Goal: Task Accomplishment & Management: Manage account settings

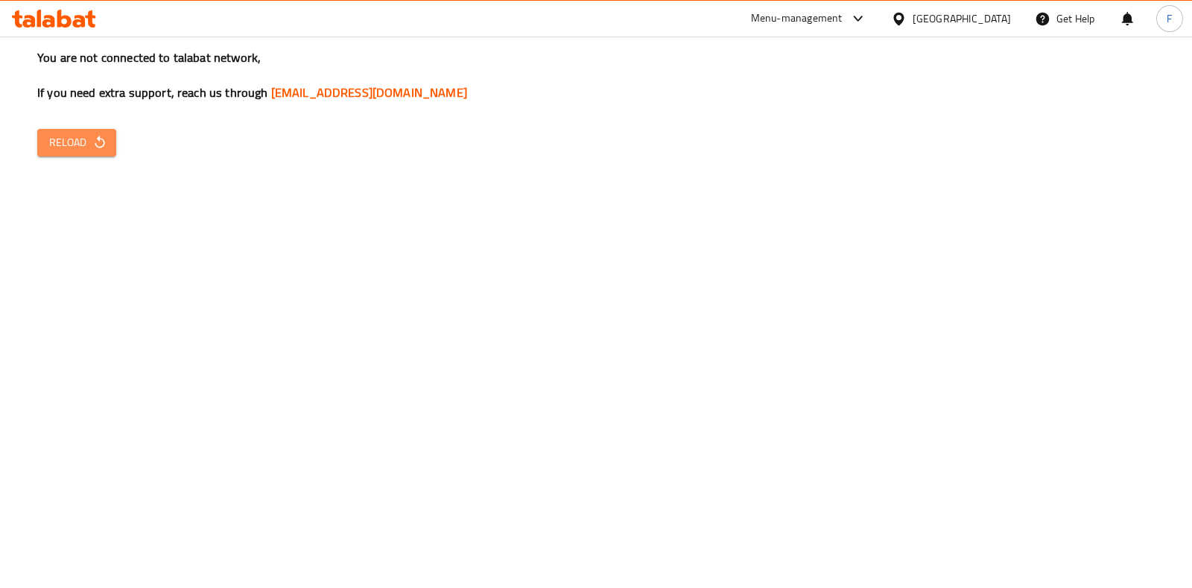
click at [76, 143] on span "Reload" at bounding box center [76, 142] width 55 height 19
click at [61, 147] on span "Reload" at bounding box center [76, 142] width 55 height 19
click at [90, 136] on span "Reload" at bounding box center [76, 142] width 55 height 19
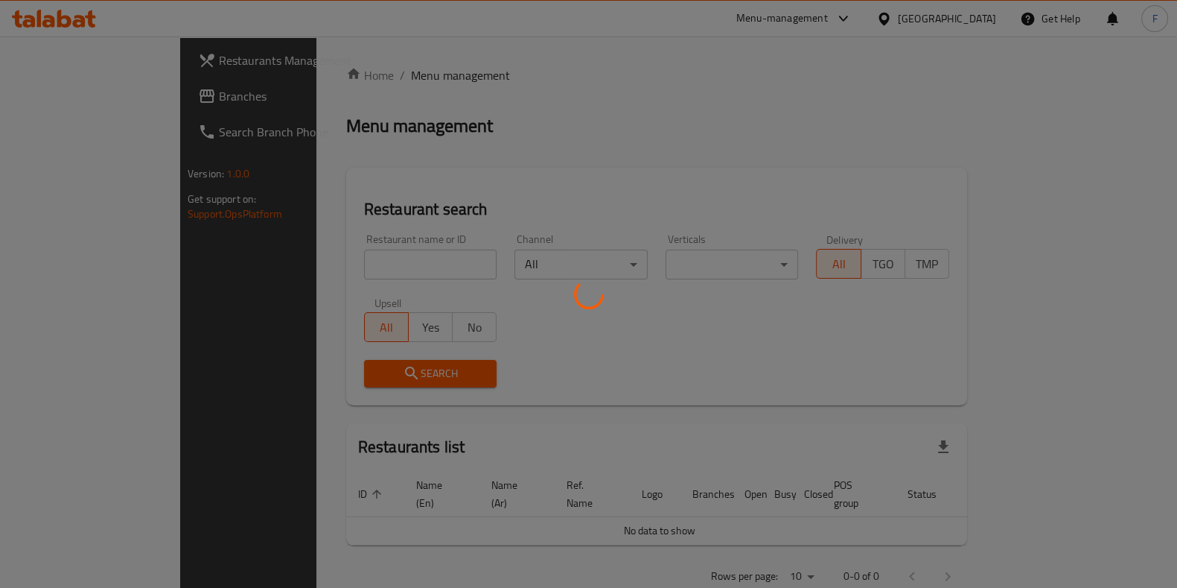
click at [298, 273] on div at bounding box center [588, 294] width 1177 height 588
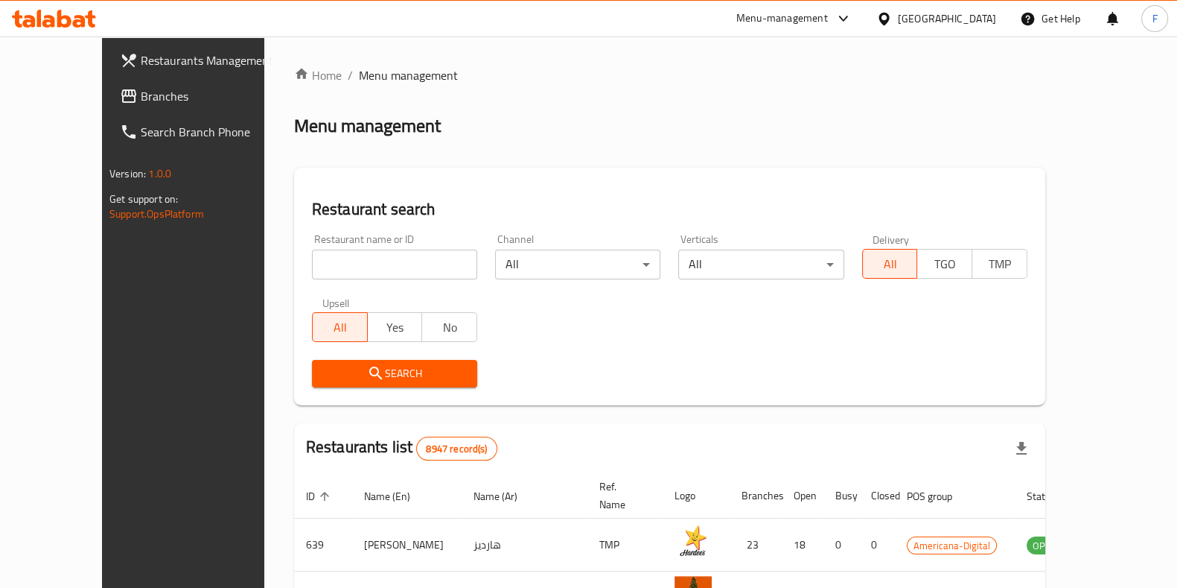
click at [314, 267] on input "search" at bounding box center [394, 264] width 165 height 30
type input "ramen"
click button "Search" at bounding box center [394, 374] width 165 height 28
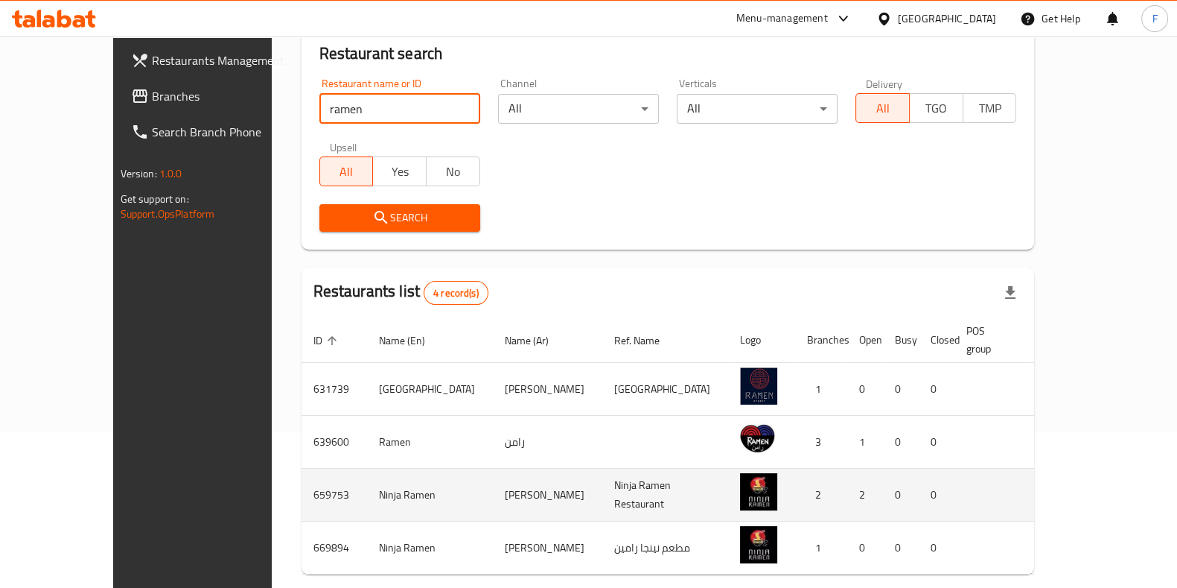
scroll to position [206, 0]
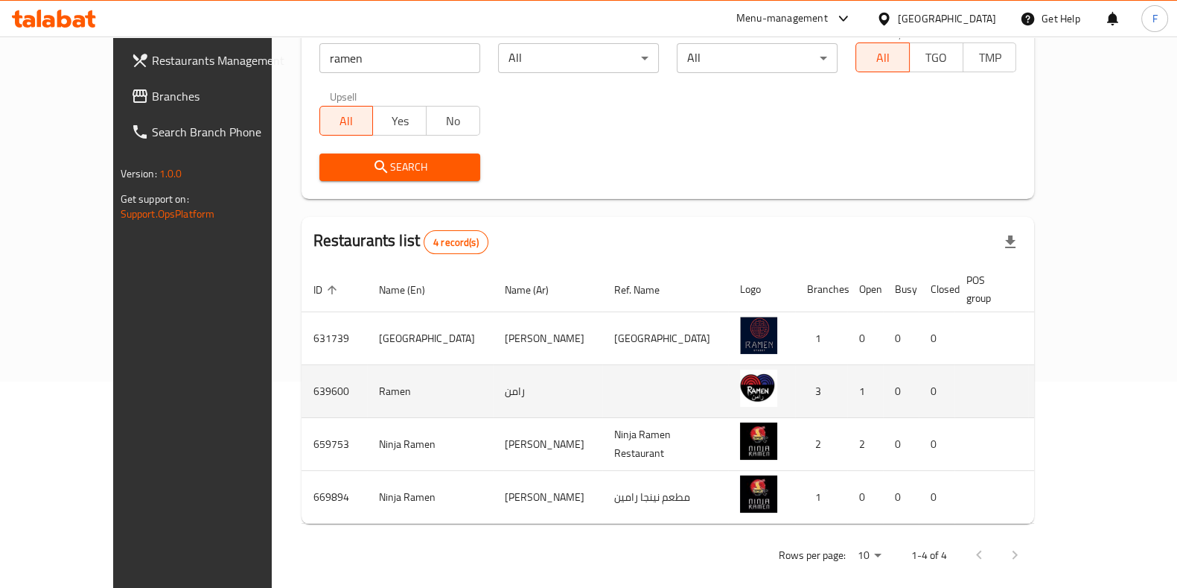
click at [740, 372] on img "enhanced table" at bounding box center [758, 387] width 37 height 37
click at [1121, 382] on icon "enhanced table" at bounding box center [1130, 391] width 18 height 18
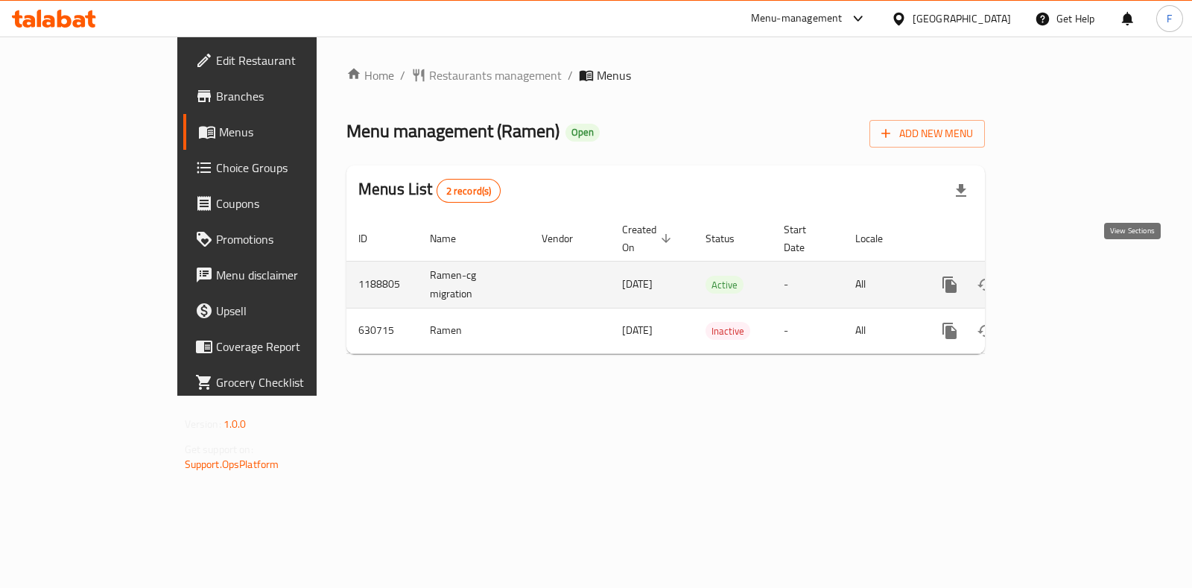
click at [1066, 276] on icon "enhanced table" at bounding box center [1057, 285] width 18 height 18
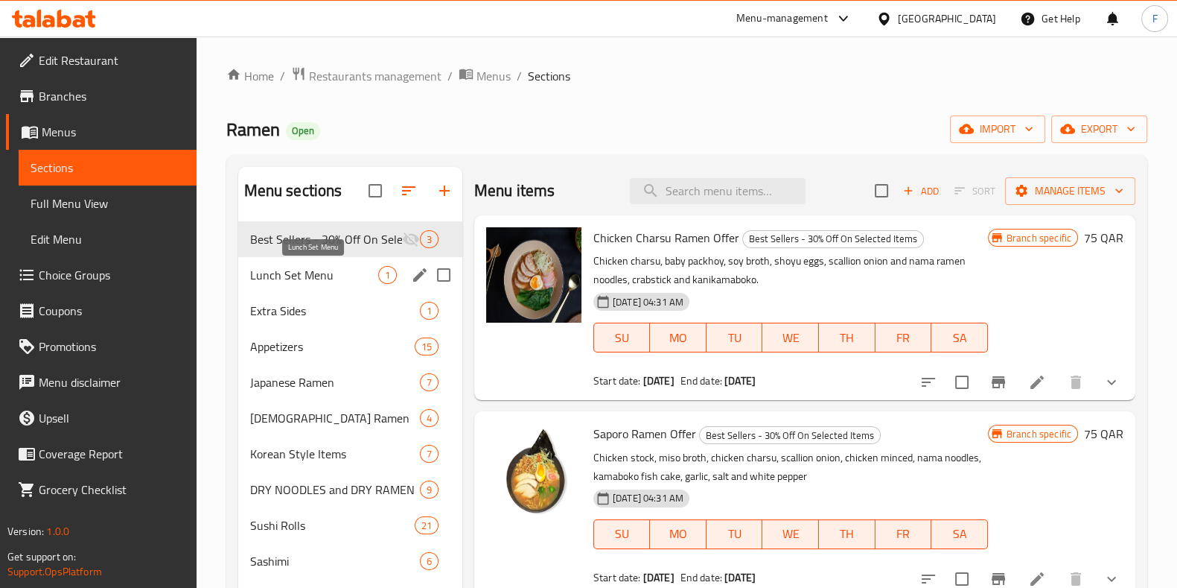
click at [350, 267] on span "Lunch Set Menu" at bounding box center [314, 275] width 128 height 18
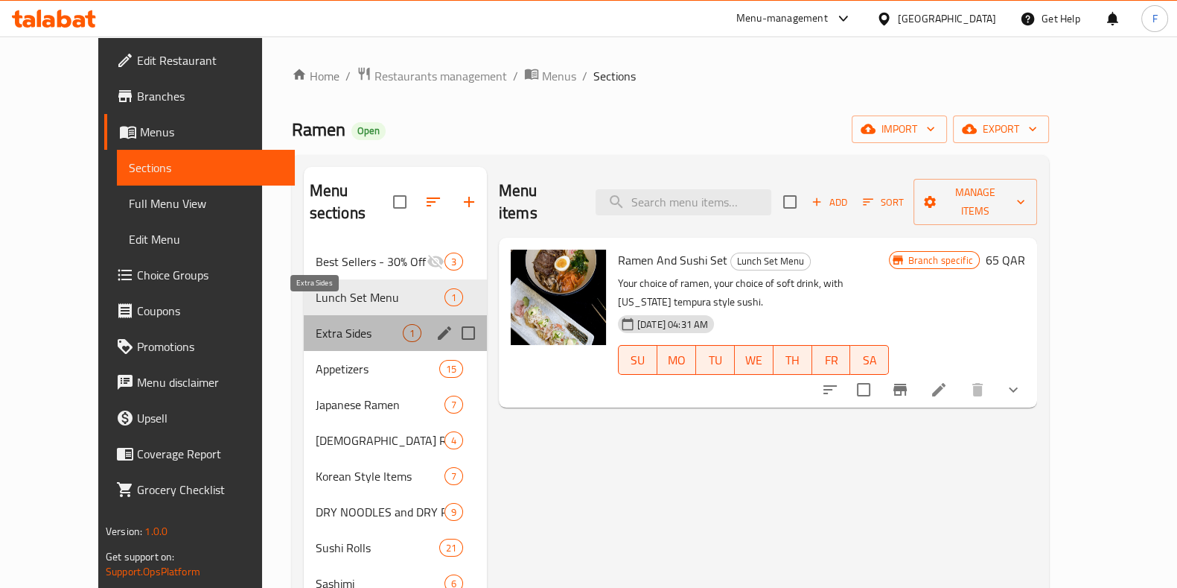
click at [316, 324] on span "Extra Sides" at bounding box center [359, 333] width 87 height 18
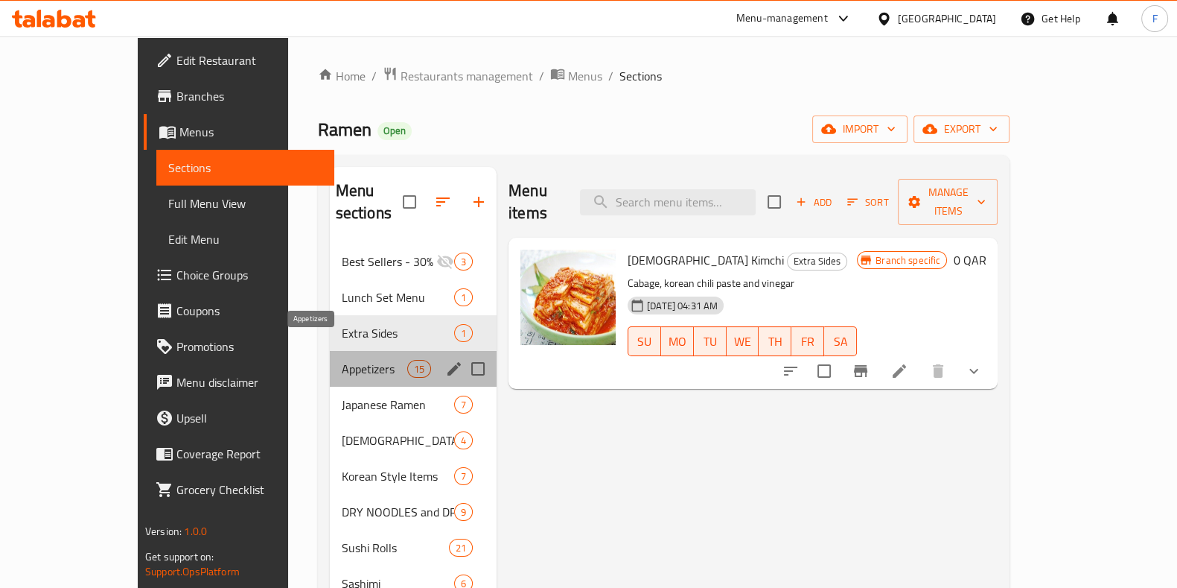
click at [342, 360] on span "Appetizers" at bounding box center [375, 369] width 66 height 18
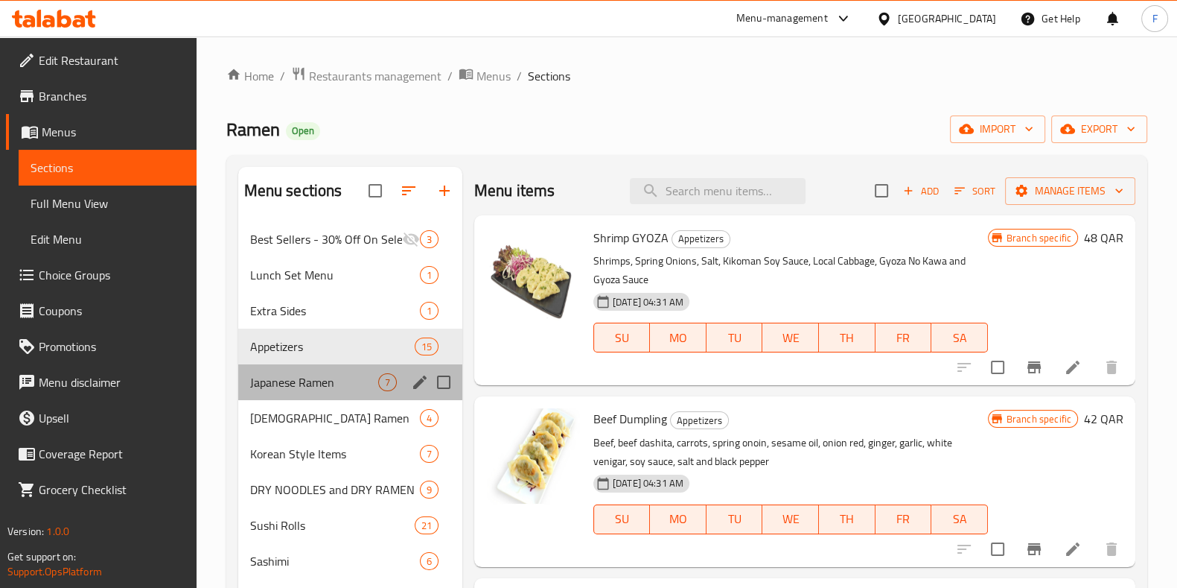
click at [311, 372] on div "Japanese Ramen 7" at bounding box center [350, 382] width 224 height 36
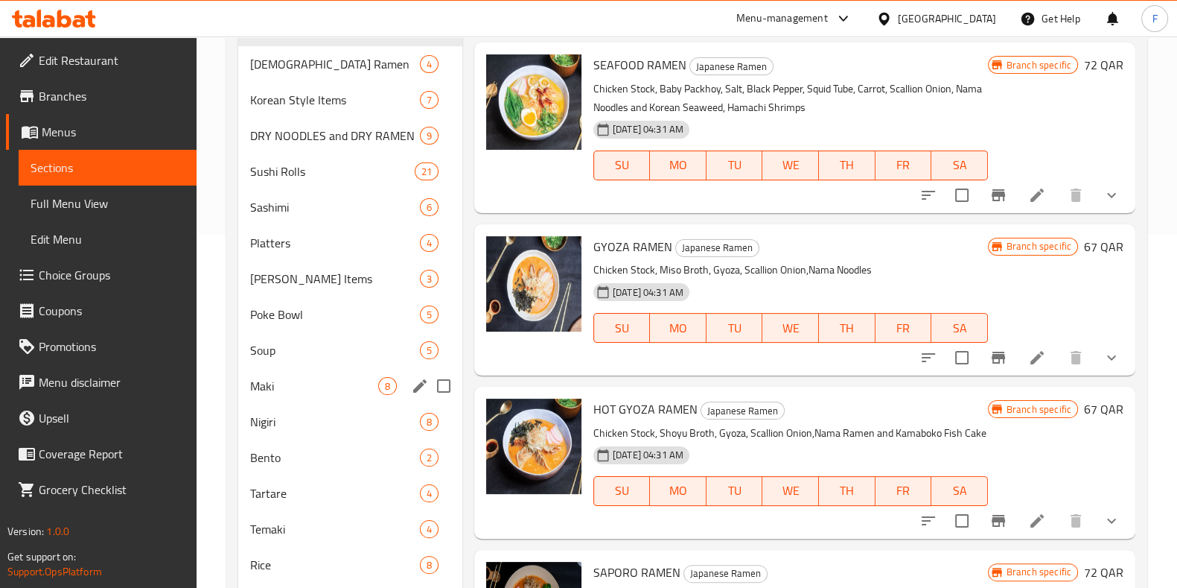
scroll to position [372, 0]
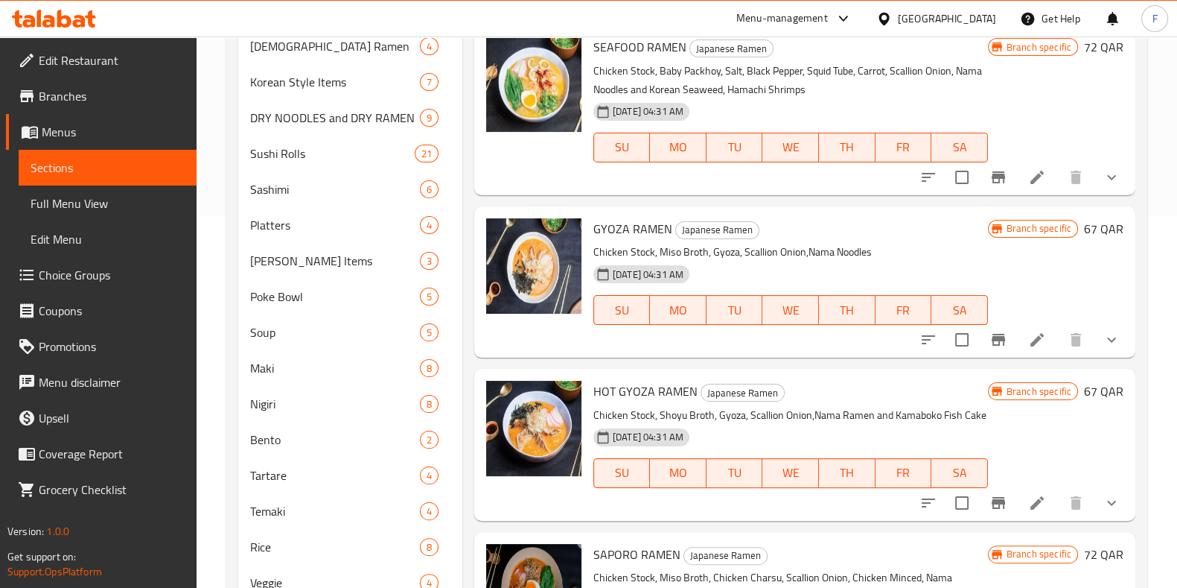
click at [467, 83] on div "Menu items Add Sort Manage items CHICKEN CHARSU RAMEN Japanese Ramen Chicken ch…" at bounding box center [798, 325] width 673 height 1061
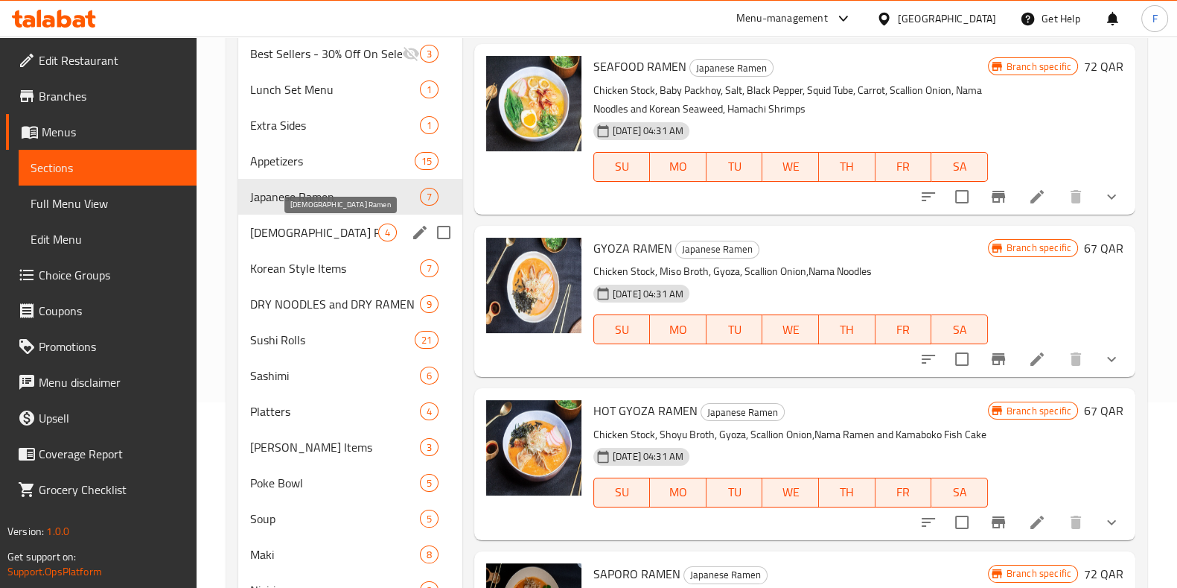
scroll to position [0, 0]
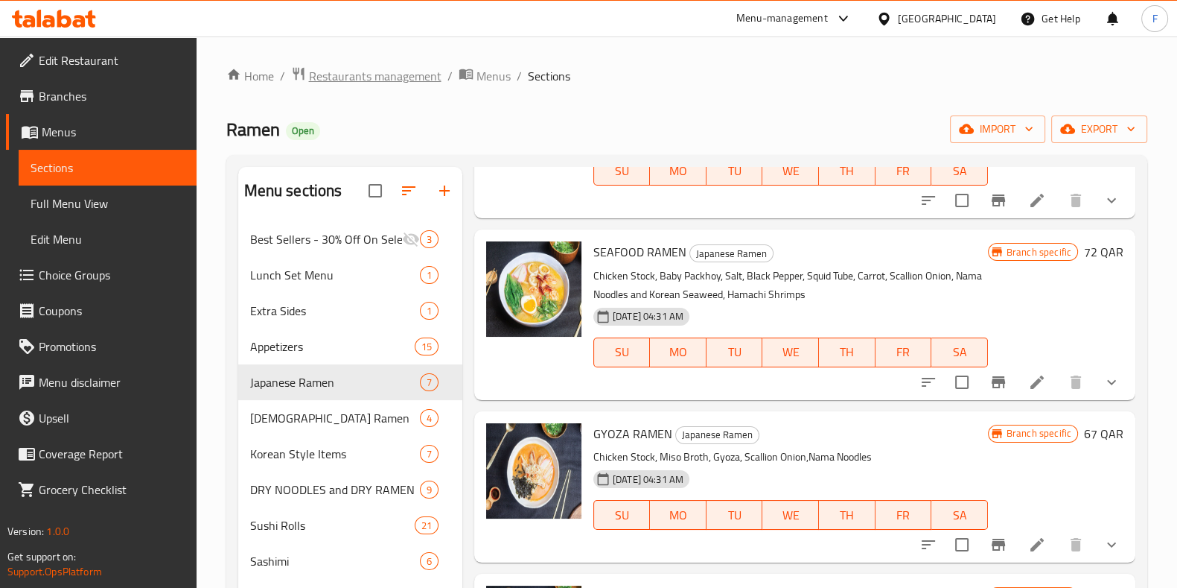
click at [392, 83] on span "Restaurants management" at bounding box center [375, 76] width 133 height 18
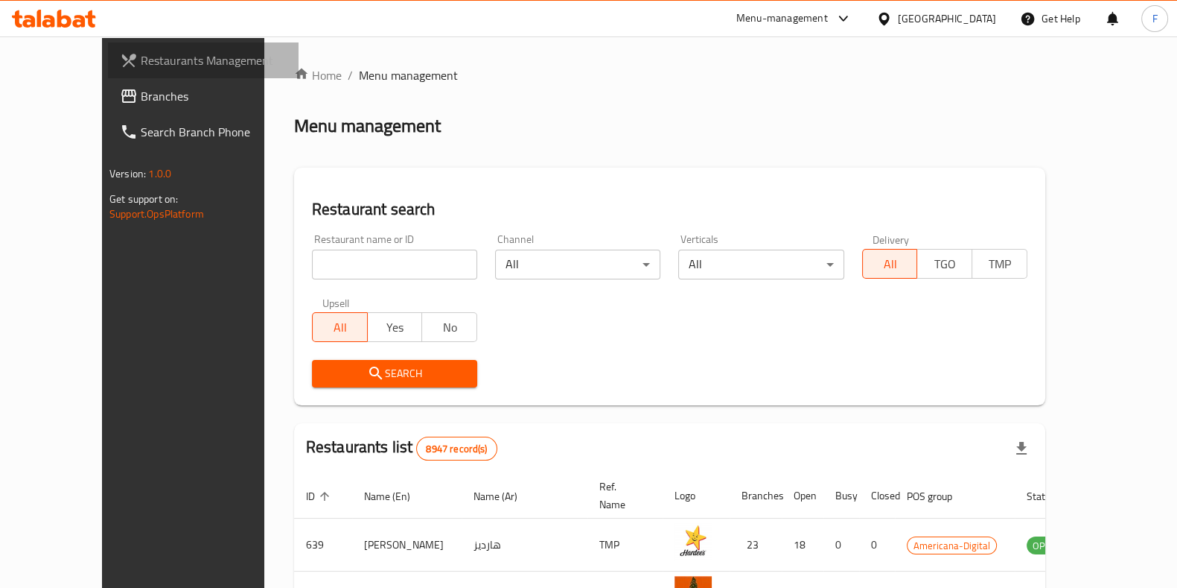
click at [141, 52] on span "Restaurants Management" at bounding box center [214, 60] width 146 height 18
